Goal: Find specific page/section: Find specific page/section

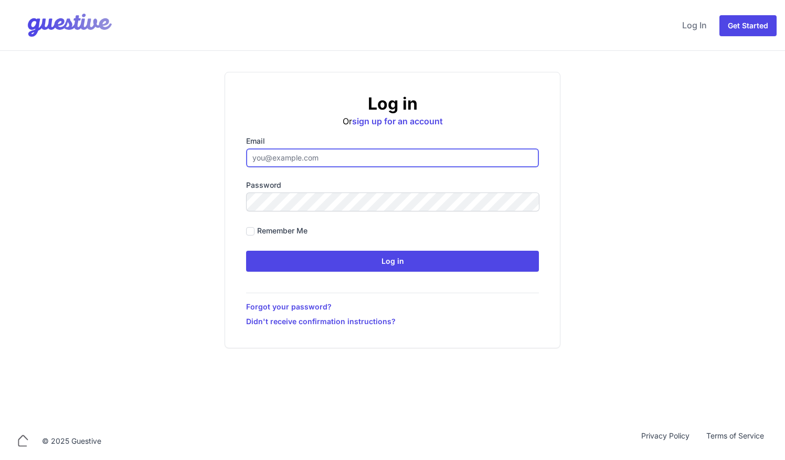
type input "[EMAIL_ADDRESS][DOMAIN_NAME]"
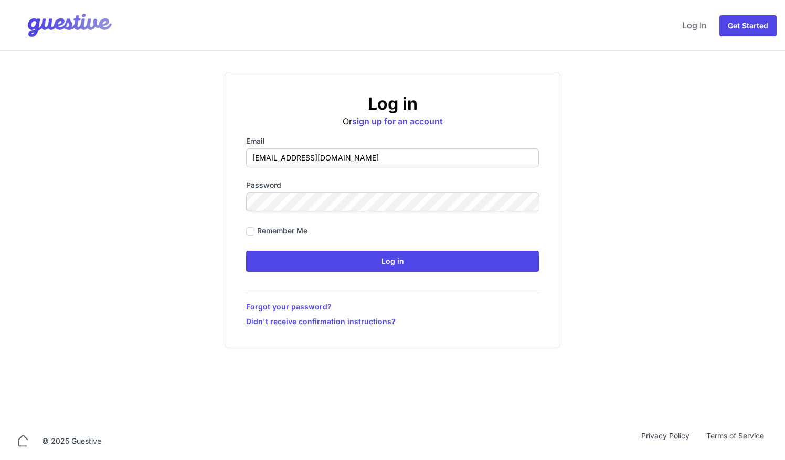
click at [537, 93] on h2 "Log in" at bounding box center [392, 103] width 293 height 21
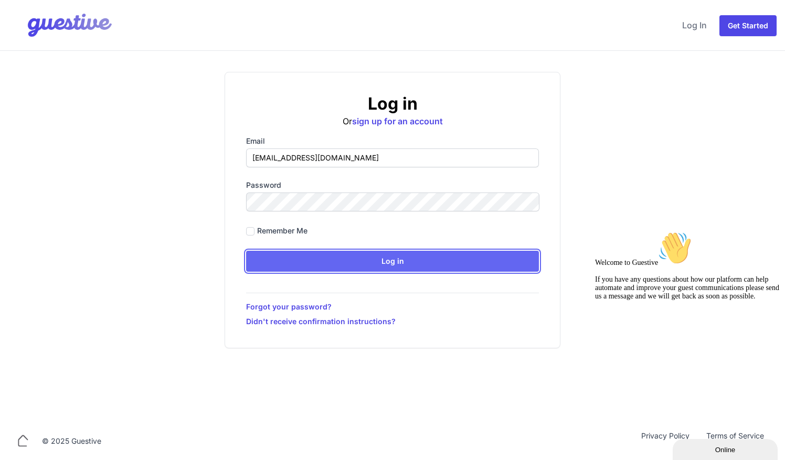
click at [377, 262] on input "Log in" at bounding box center [392, 261] width 293 height 21
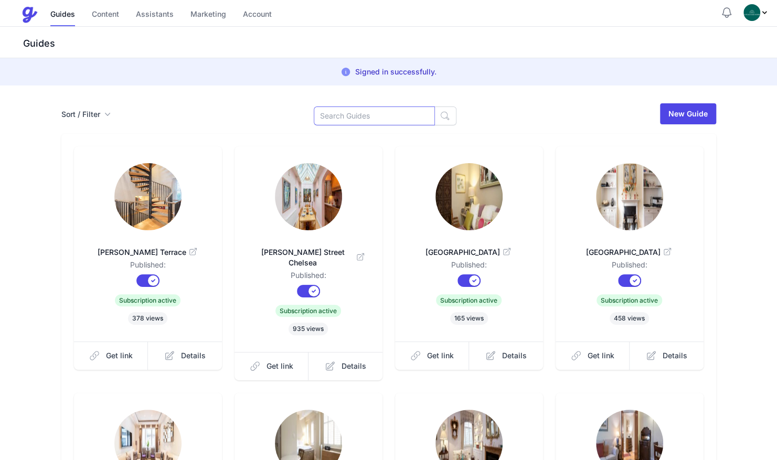
click at [333, 115] on input at bounding box center [374, 116] width 121 height 19
type input "dov"
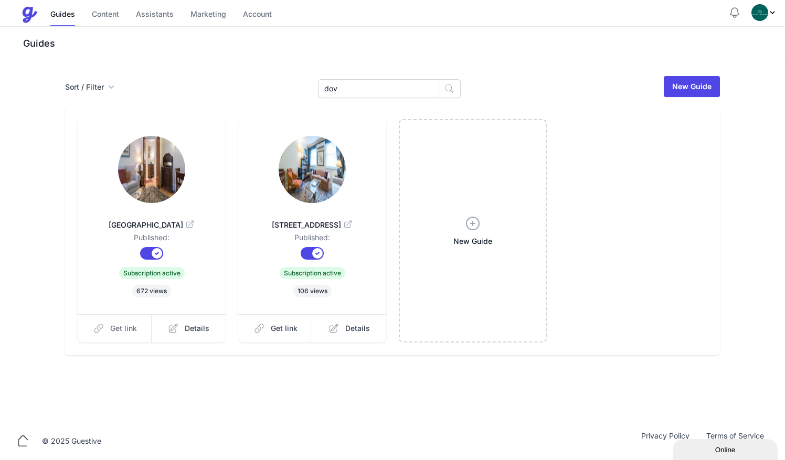
click at [110, 324] on span "Get link" at bounding box center [123, 328] width 27 height 10
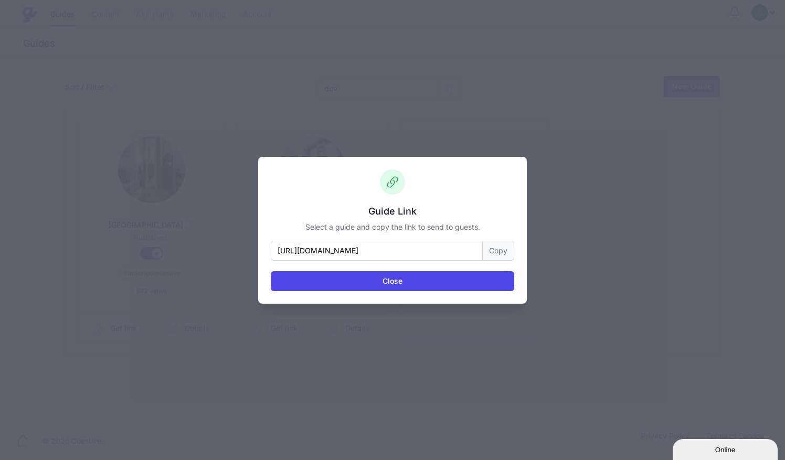
click at [499, 250] on button "Copy" at bounding box center [498, 251] width 31 height 20
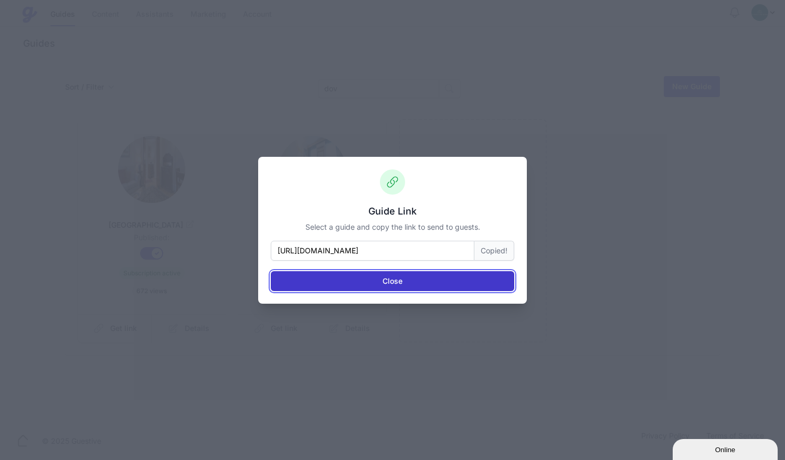
click at [327, 288] on button "Close" at bounding box center [392, 281] width 243 height 20
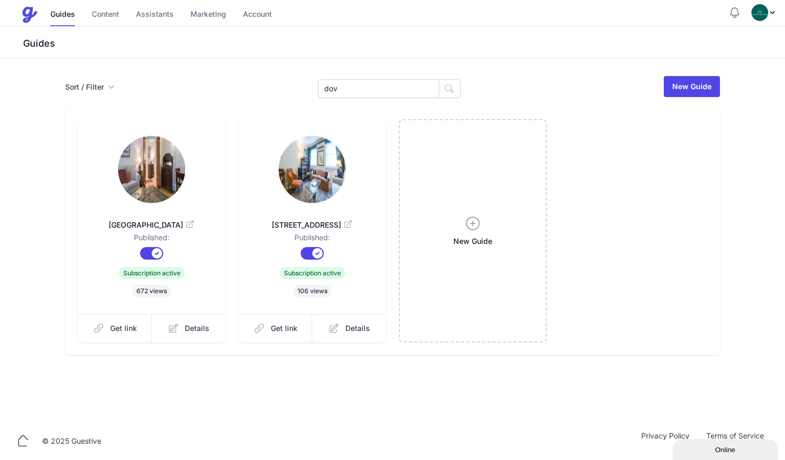
click at [172, 180] on img at bounding box center [151, 169] width 67 height 67
